Goal: Find specific page/section: Find specific page/section

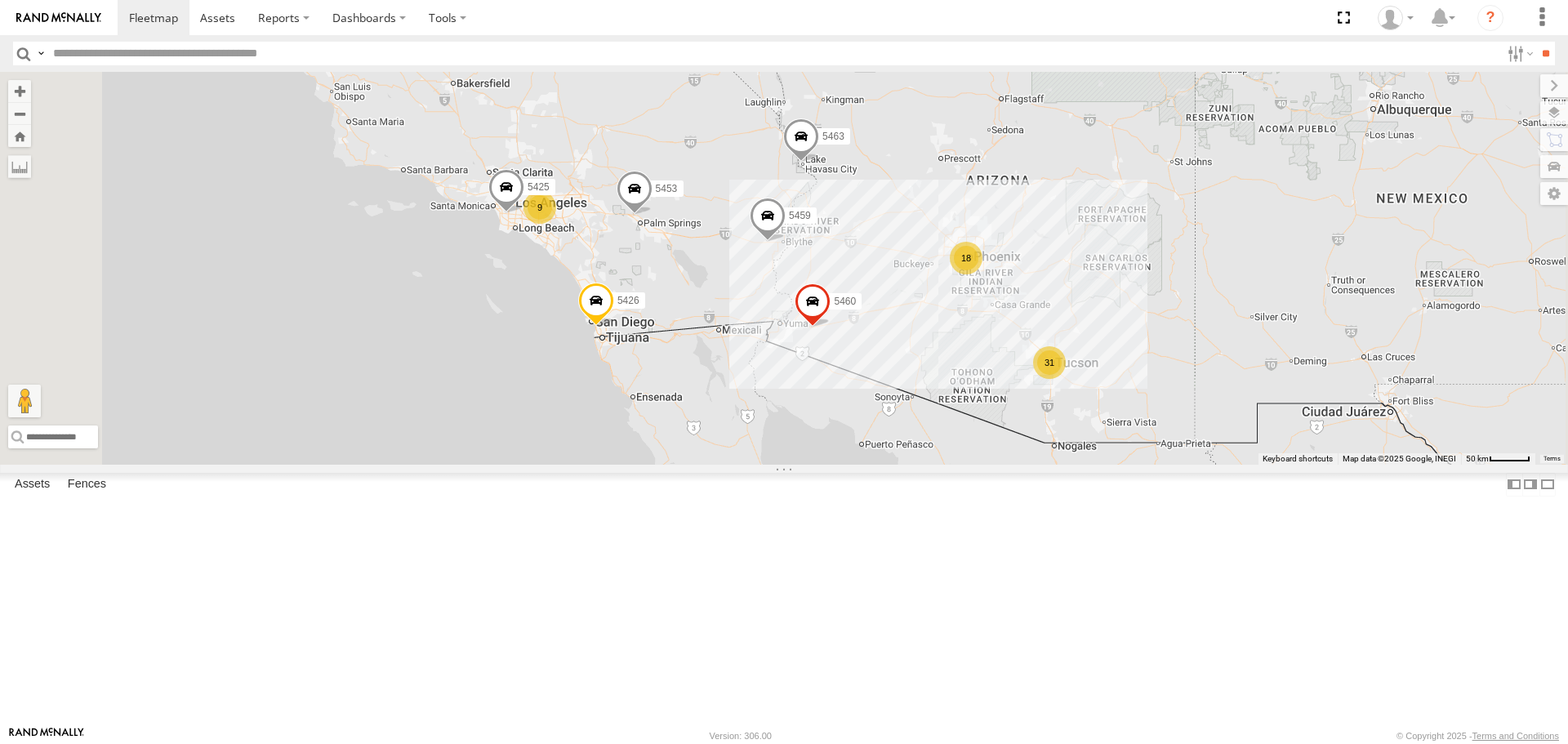
click at [830, 327] on span at bounding box center [813, 305] width 36 height 44
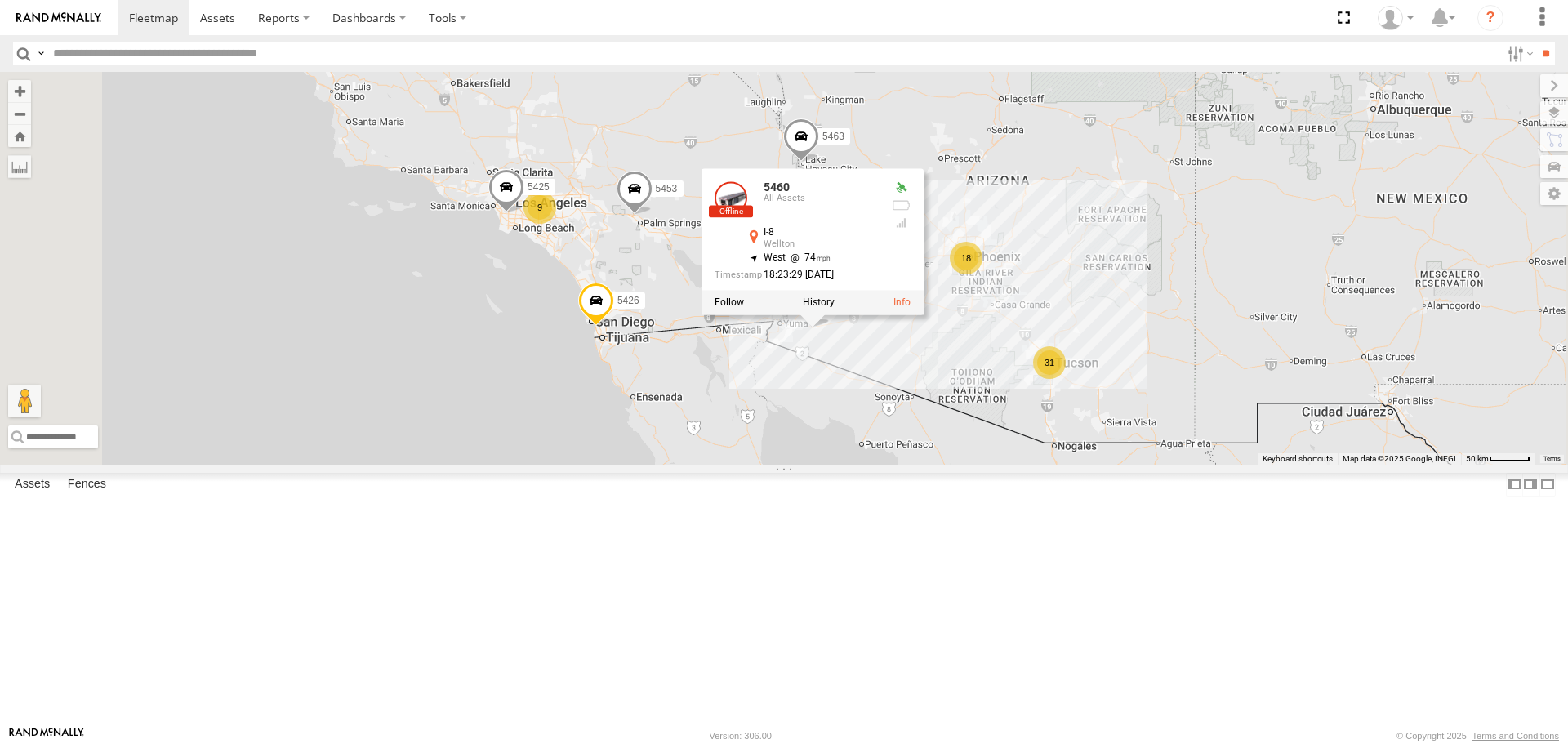
click at [1234, 464] on div "9 31 18 5463 5459 5453 5426 5460 5425 5460 All Assets I-8 Wellton 32.65153 , -1…" at bounding box center [784, 267] width 1568 height 391
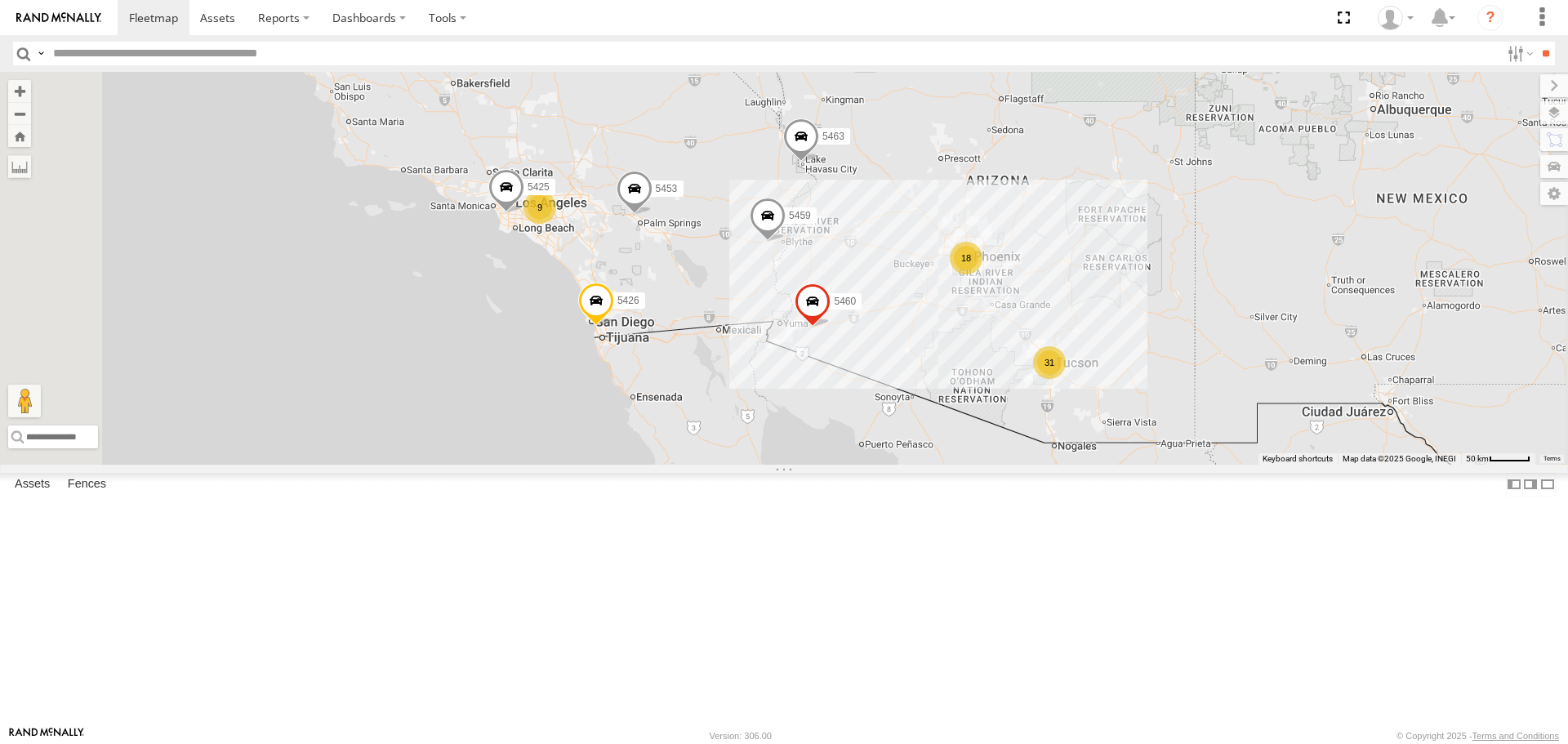
click at [1066, 379] on div "31" at bounding box center [1050, 362] width 33 height 33
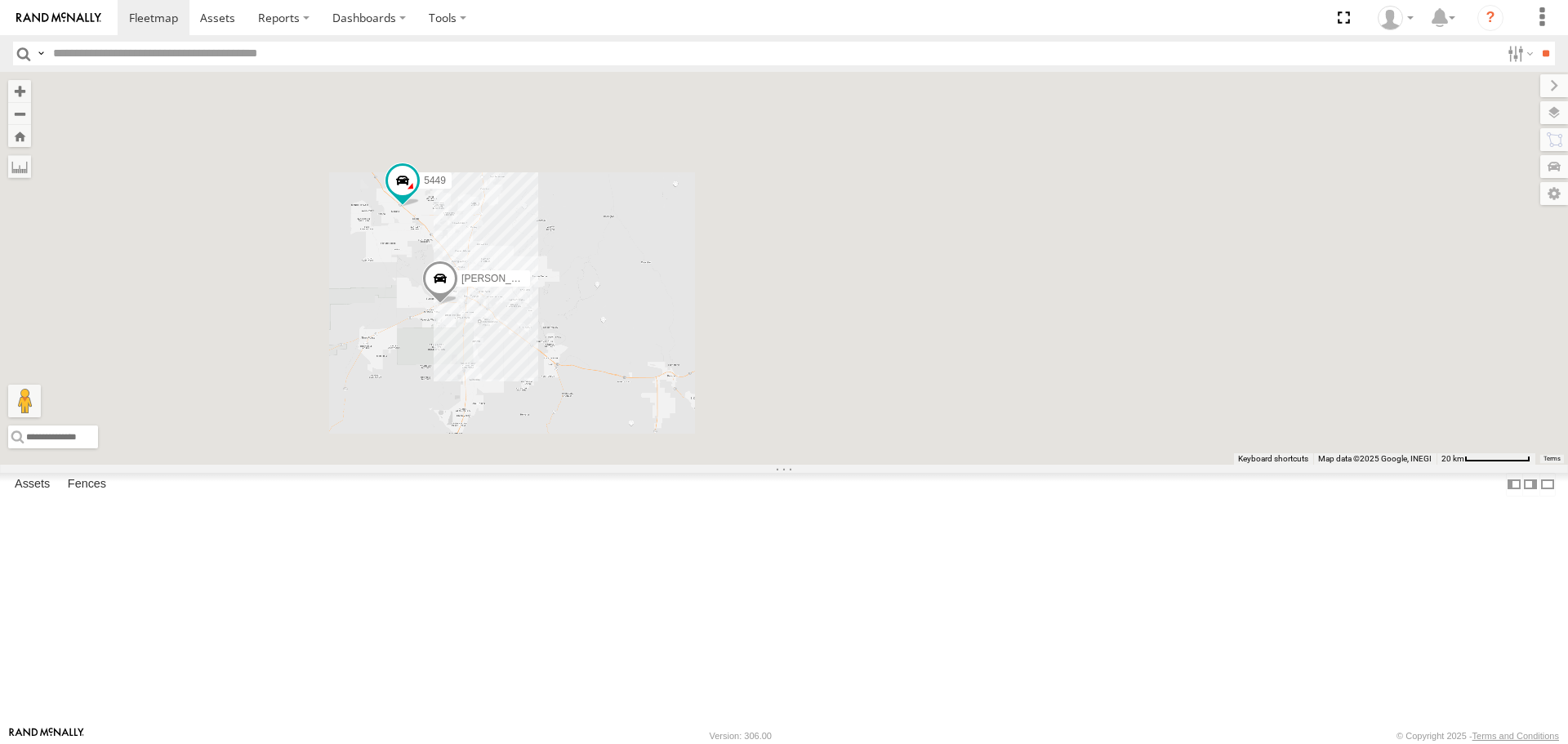
click at [1011, 464] on div "[CREDIT_CARD_NUMBER] 5460 5425 [PERSON_NAME] truck 5449" at bounding box center [784, 267] width 1568 height 391
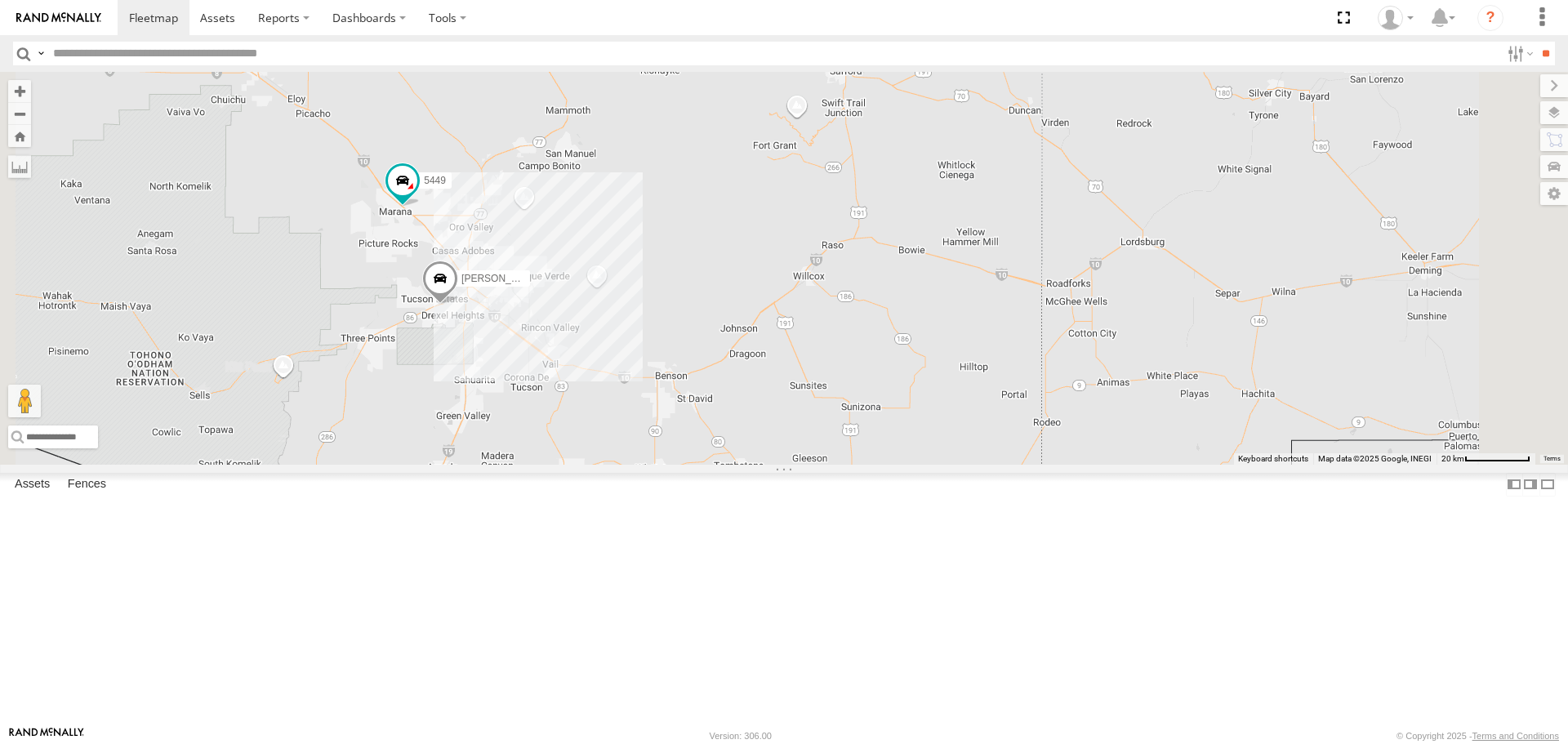
drag, startPoint x: 510, startPoint y: 413, endPoint x: 836, endPoint y: 488, distance: 334.5
click at [836, 464] on div "[CREDIT_CARD_NUMBER] 5460 5425 [PERSON_NAME] truck 5449" at bounding box center [784, 267] width 1568 height 391
click at [0, 0] on div "All Assets" at bounding box center [0, 0] width 0 height 0
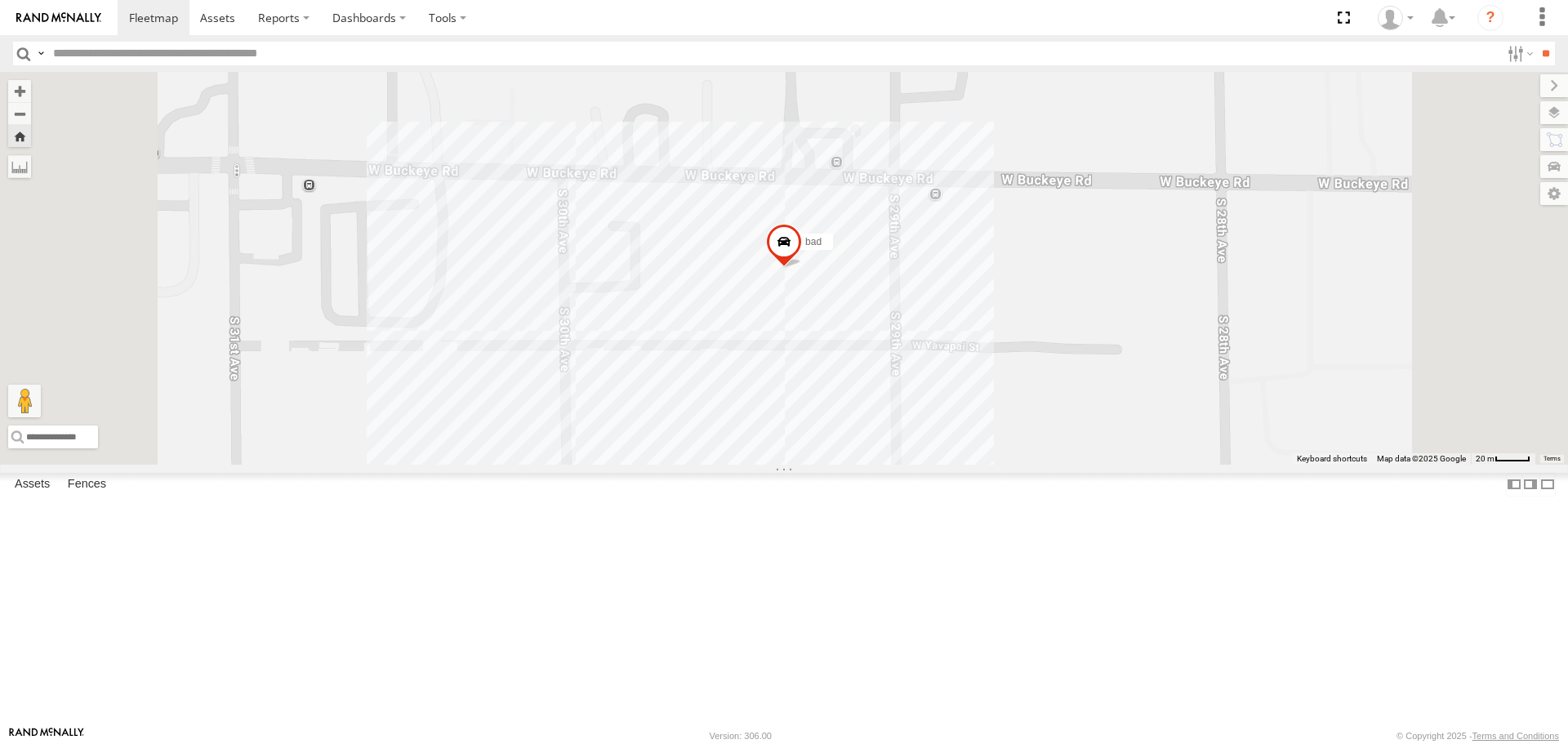
click at [0, 0] on div "5460" at bounding box center [0, 0] width 0 height 0
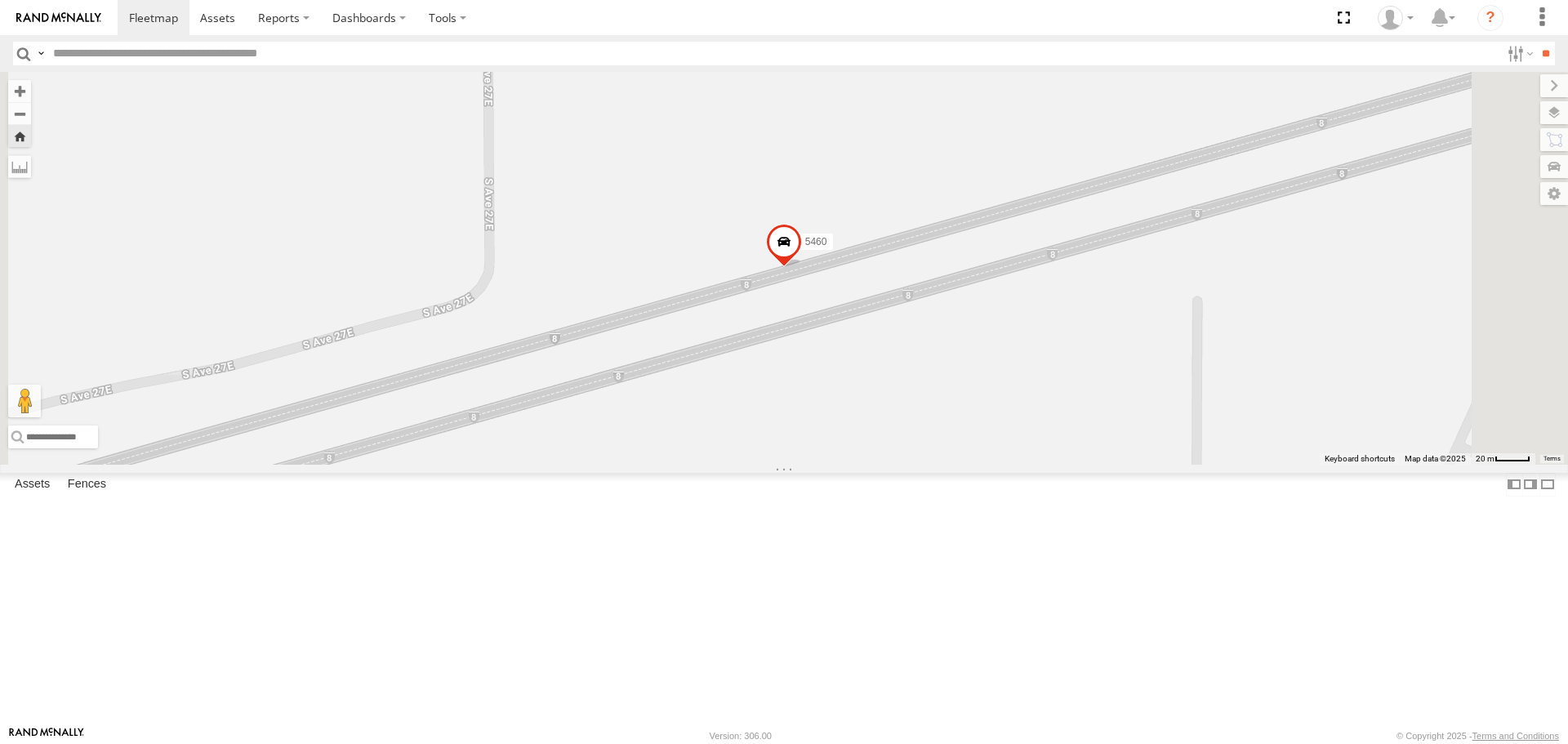
click at [802, 268] on span at bounding box center [784, 246] width 36 height 44
